Goal: Information Seeking & Learning: Learn about a topic

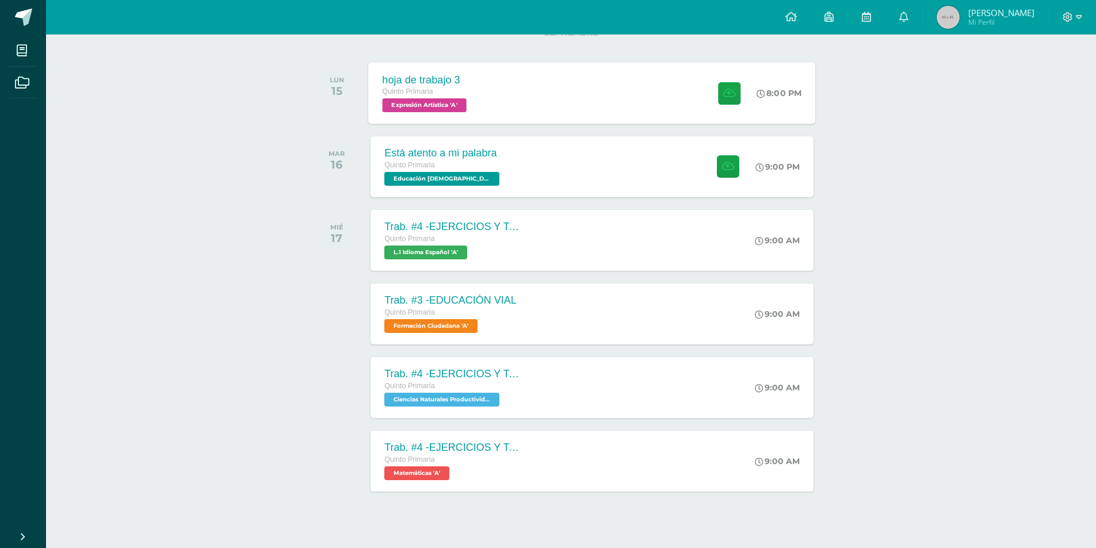
scroll to position [173, 0]
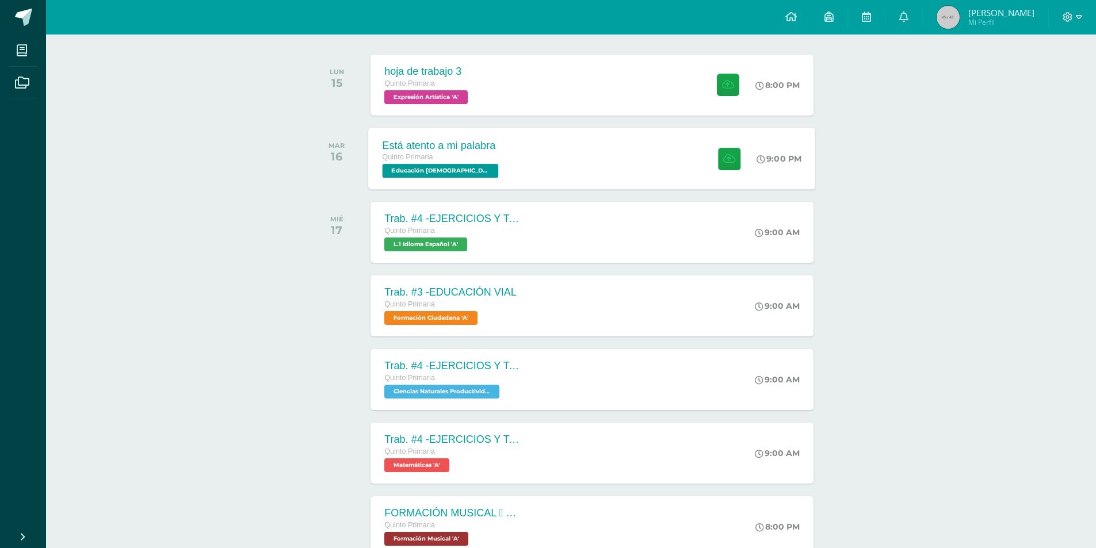
click at [519, 170] on div "Está atento a mi palabra Quinto Primaria Educación [DEMOGRAPHIC_DATA] 'A' 9:00 …" at bounding box center [592, 159] width 447 height 62
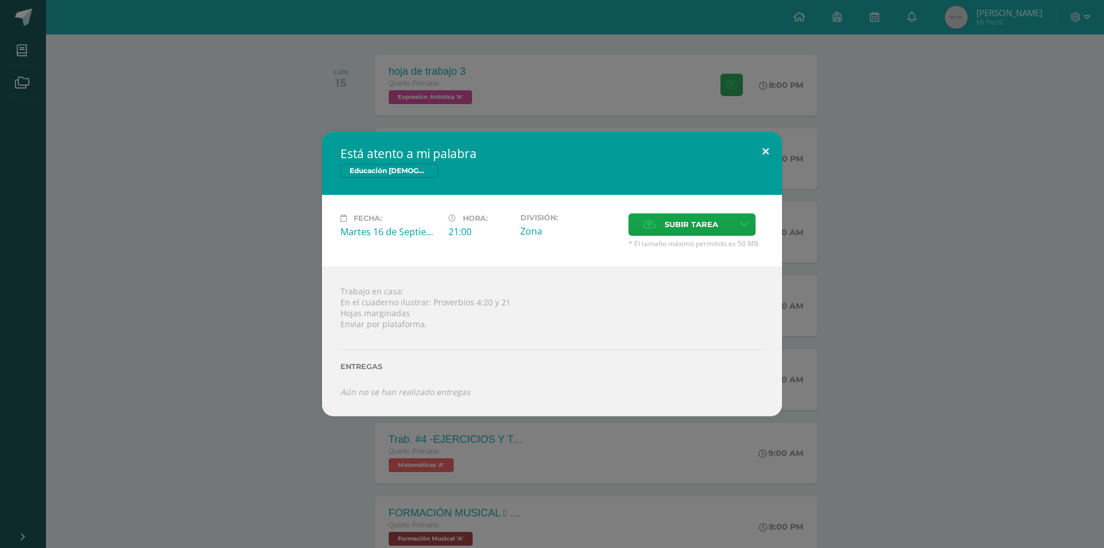
click at [760, 152] on button at bounding box center [766, 151] width 33 height 39
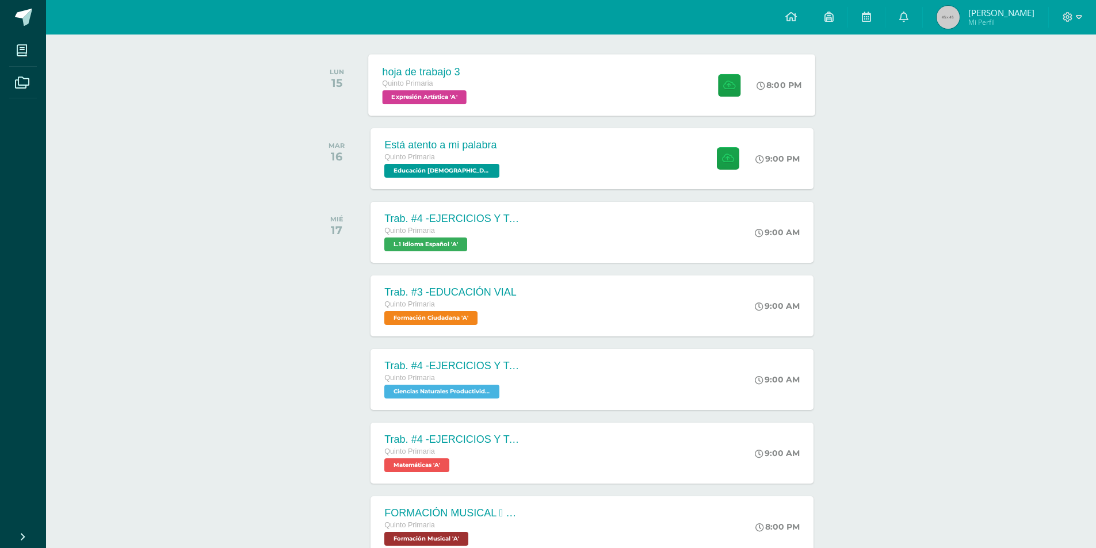
click at [640, 74] on div "hoja de trabajo 3 Quinto Primaria Expresión Artística 'A' 8:00 PM hoja de traba…" at bounding box center [592, 85] width 447 height 62
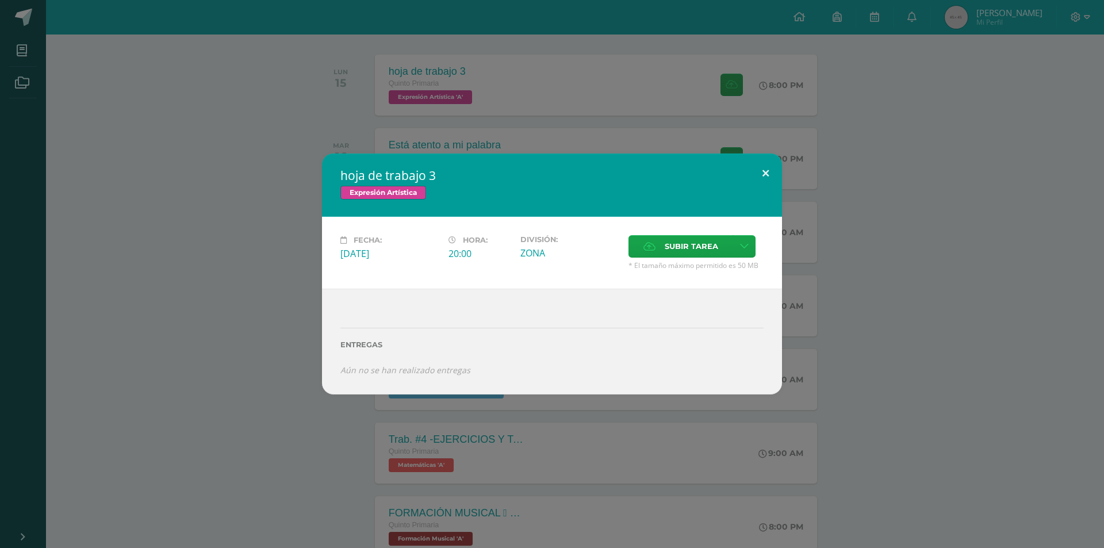
click at [769, 178] on button at bounding box center [766, 173] width 33 height 39
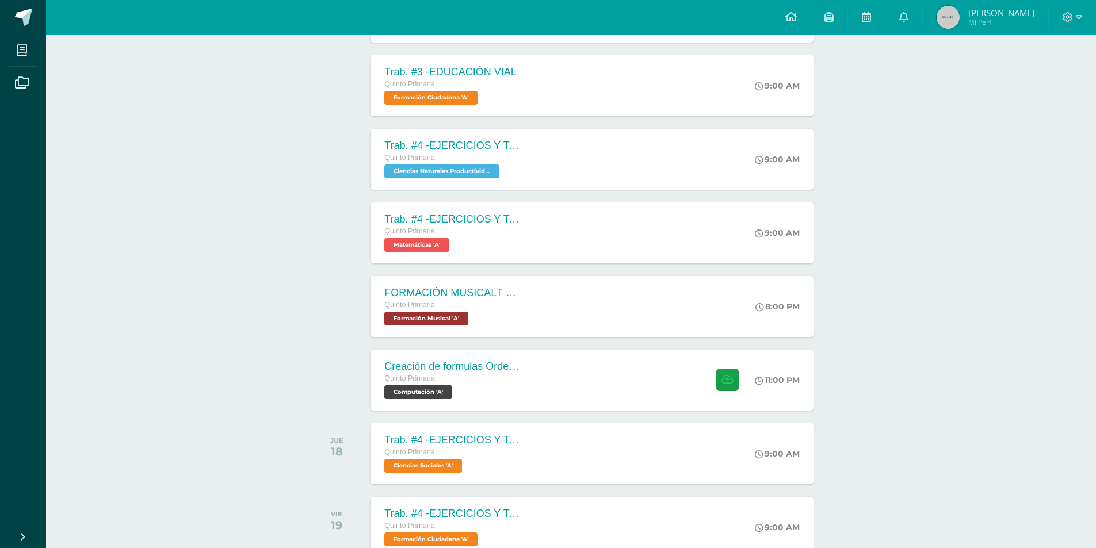
scroll to position [403, 0]
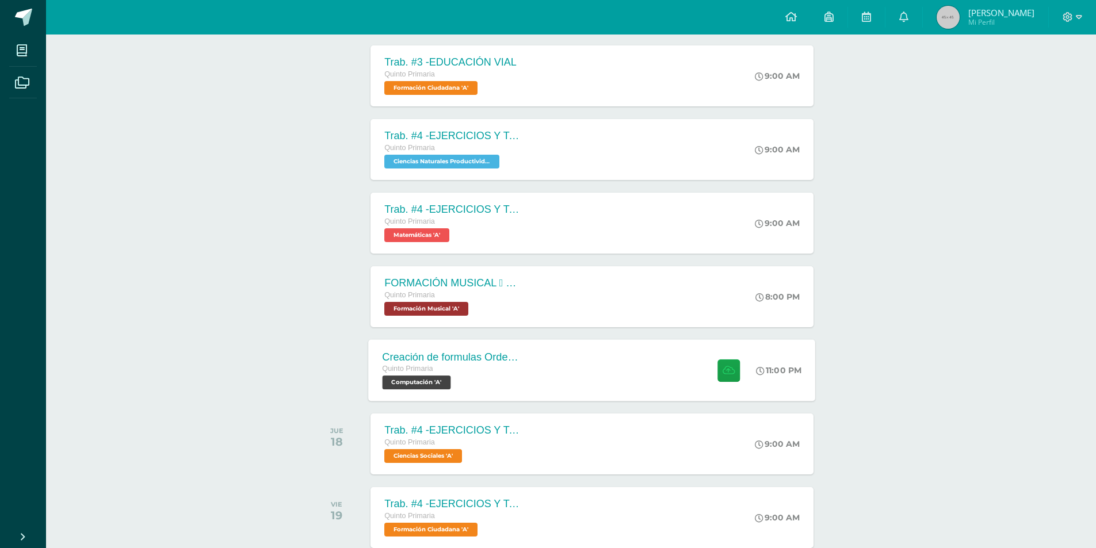
click at [542, 370] on div "Creación de formulas Orden jerárquico Quinto Primaria Computación 'A' 11:00 PM …" at bounding box center [592, 370] width 447 height 62
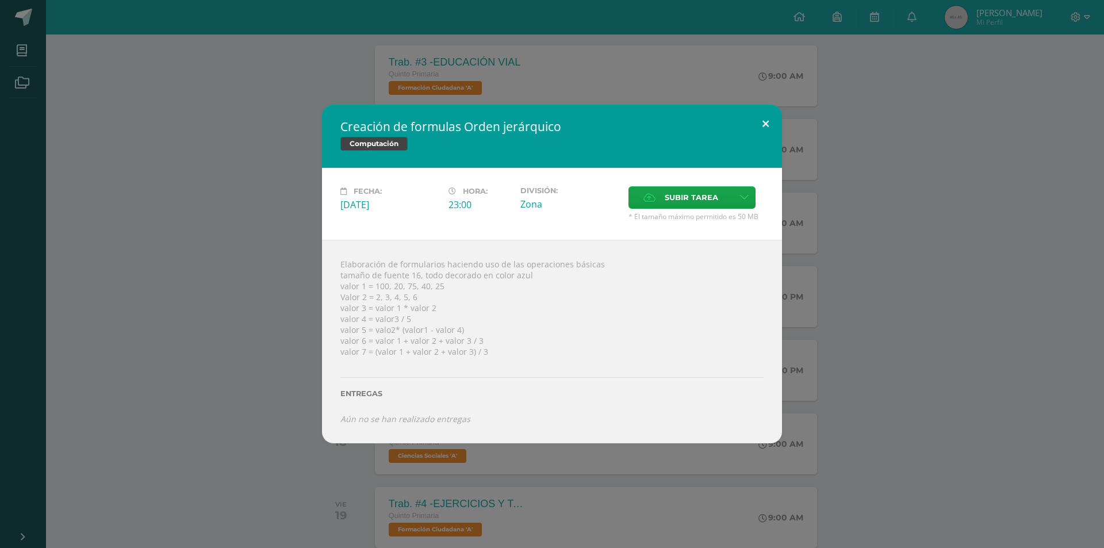
click at [771, 128] on button at bounding box center [766, 124] width 33 height 39
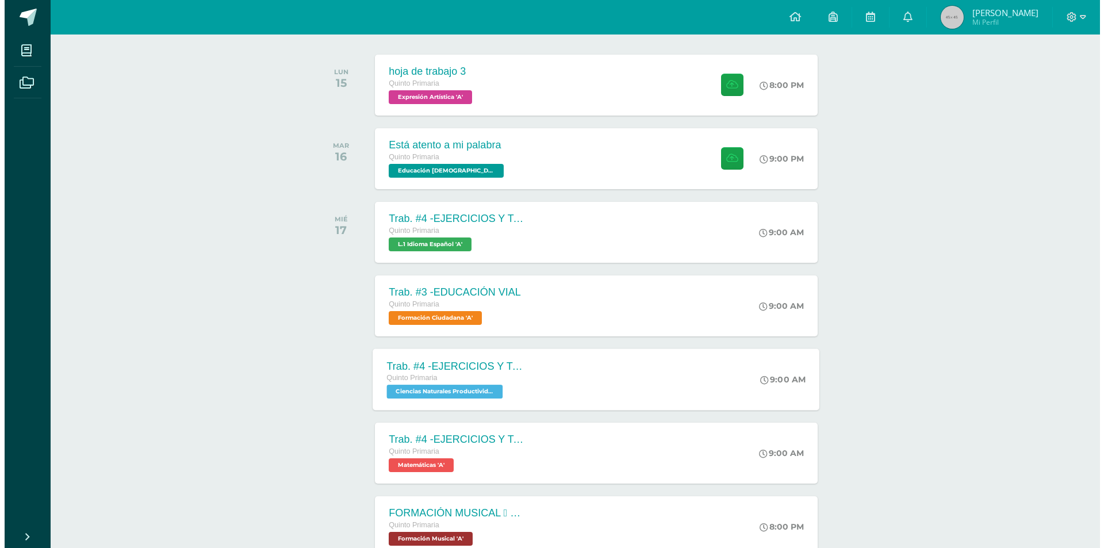
scroll to position [0, 0]
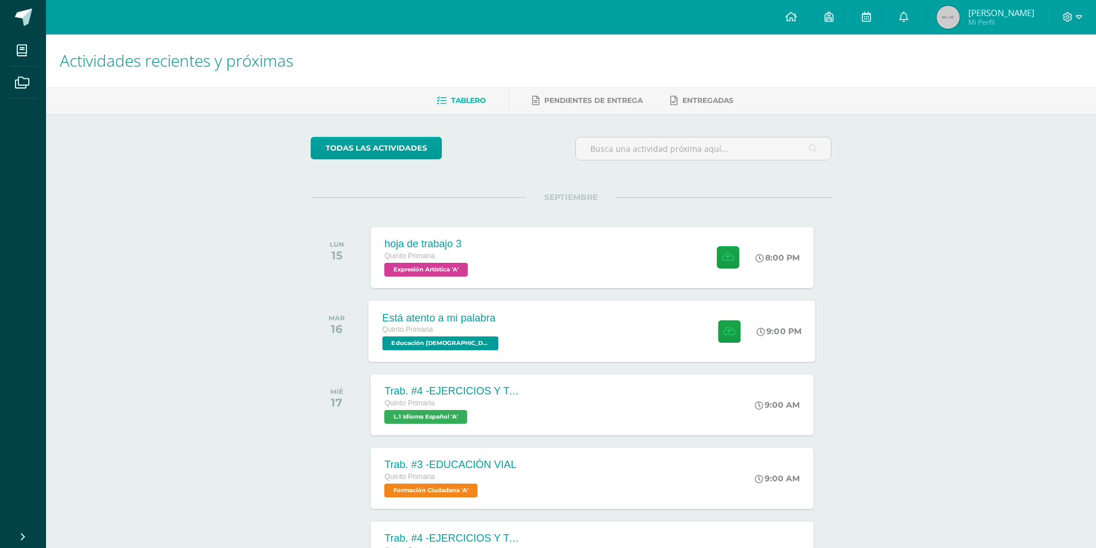
click at [669, 334] on div "Está atento a mi palabra Quinto Primaria Educación [DEMOGRAPHIC_DATA] 'A' 9:00 …" at bounding box center [592, 331] width 447 height 62
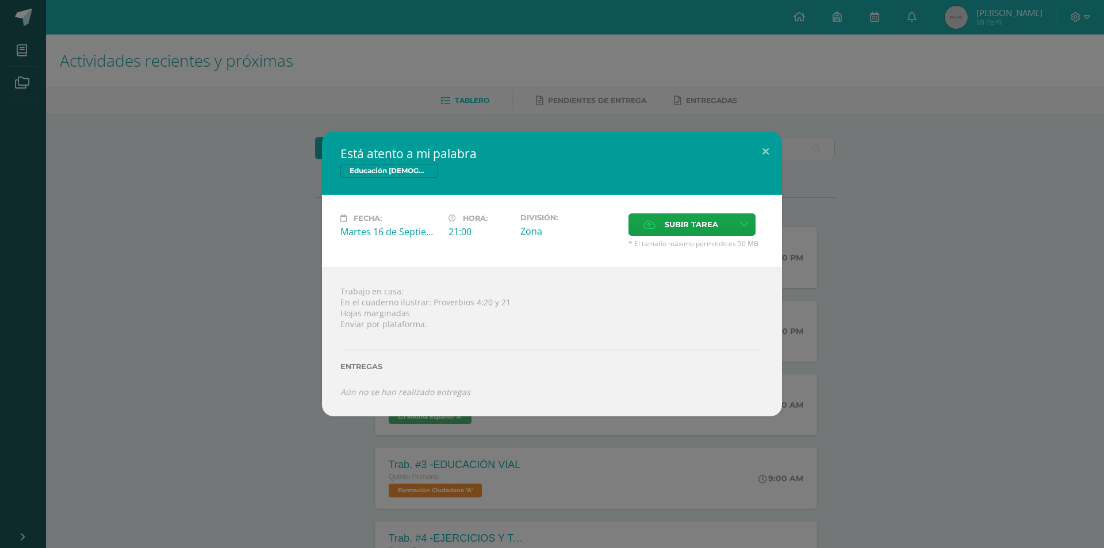
drag, startPoint x: 610, startPoint y: 330, endPoint x: 555, endPoint y: 335, distance: 56.1
drag, startPoint x: 555, startPoint y: 335, endPoint x: 852, endPoint y: 105, distance: 376.0
click at [852, 105] on div "Está atento a mi palabra Educación [DEMOGRAPHIC_DATA] Fecha: [DATE] Hora: 21:00…" at bounding box center [552, 274] width 1104 height 548
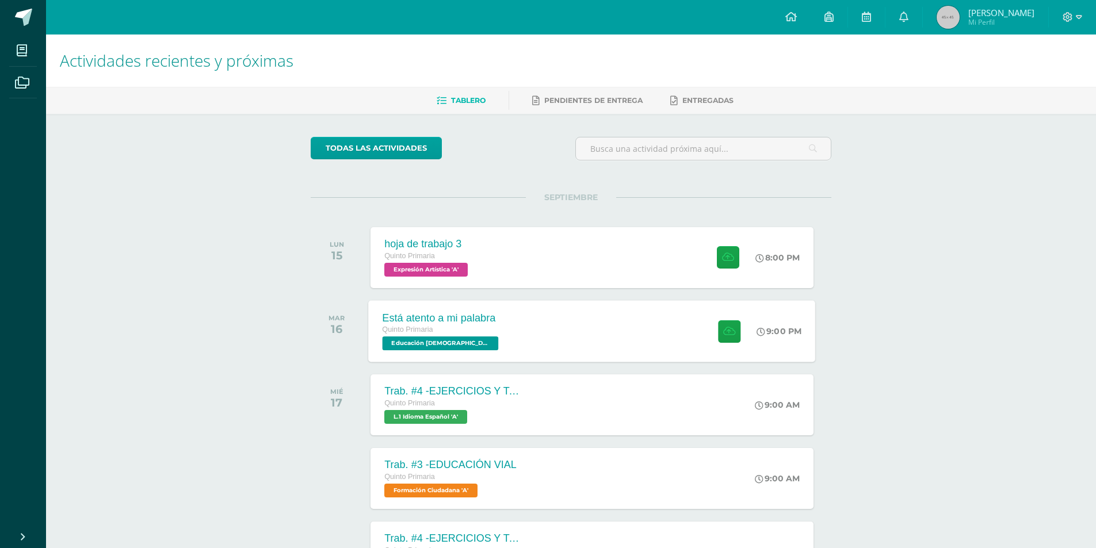
click at [712, 324] on span at bounding box center [726, 331] width 28 height 22
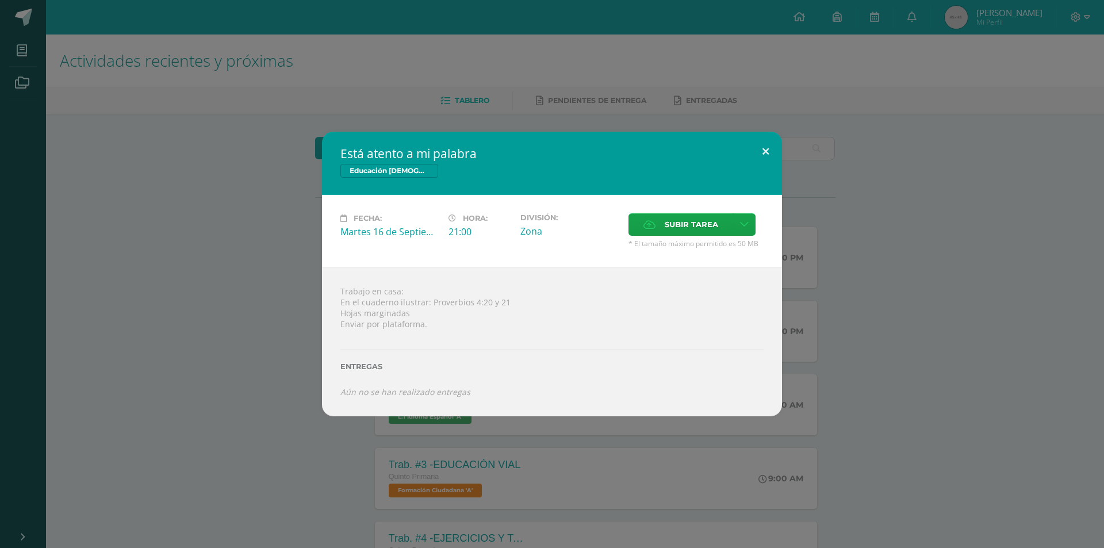
click at [767, 146] on button at bounding box center [766, 151] width 33 height 39
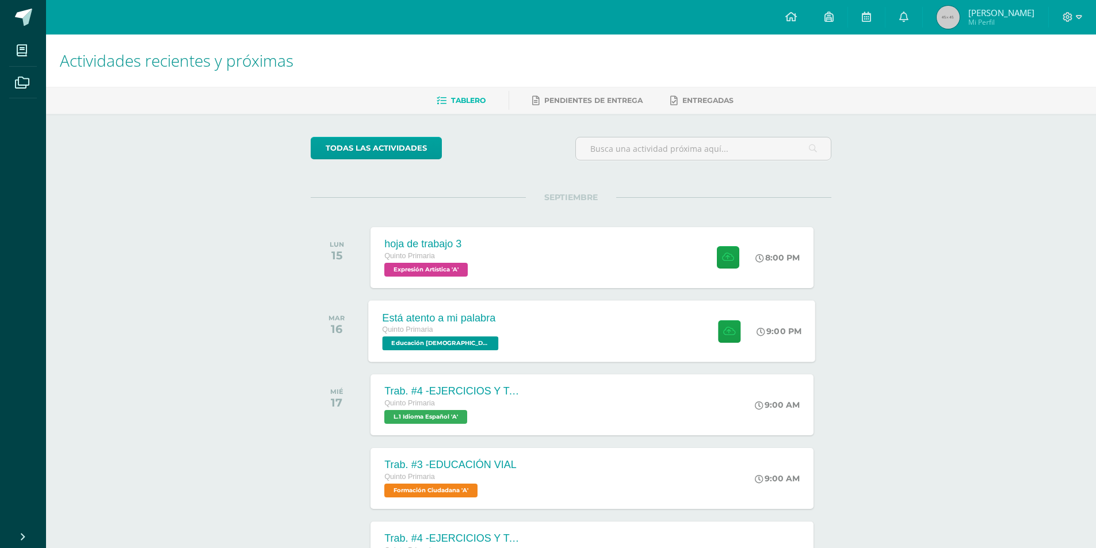
click at [518, 309] on div "Está atento a mi palabra Quinto Primaria Educación [DEMOGRAPHIC_DATA] 'A' 9:00 …" at bounding box center [592, 331] width 447 height 62
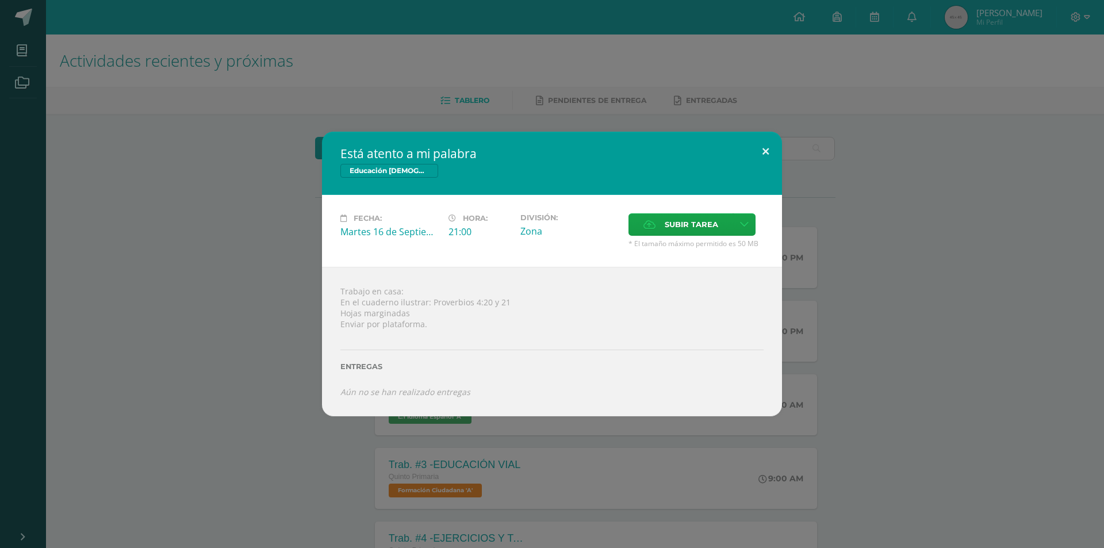
click at [760, 155] on button at bounding box center [766, 151] width 33 height 39
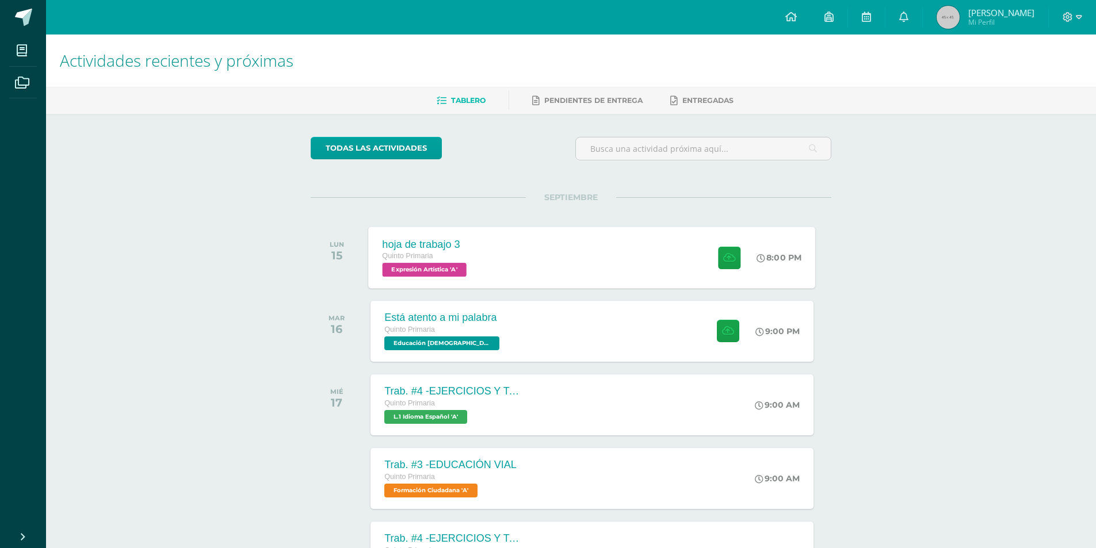
click at [545, 262] on div "hoja de trabajo 3 Quinto Primaria Expresión Artística 'A' 8:00 PM hoja de traba…" at bounding box center [592, 258] width 447 height 62
